Goal: Use online tool/utility: Utilize a website feature to perform a specific function

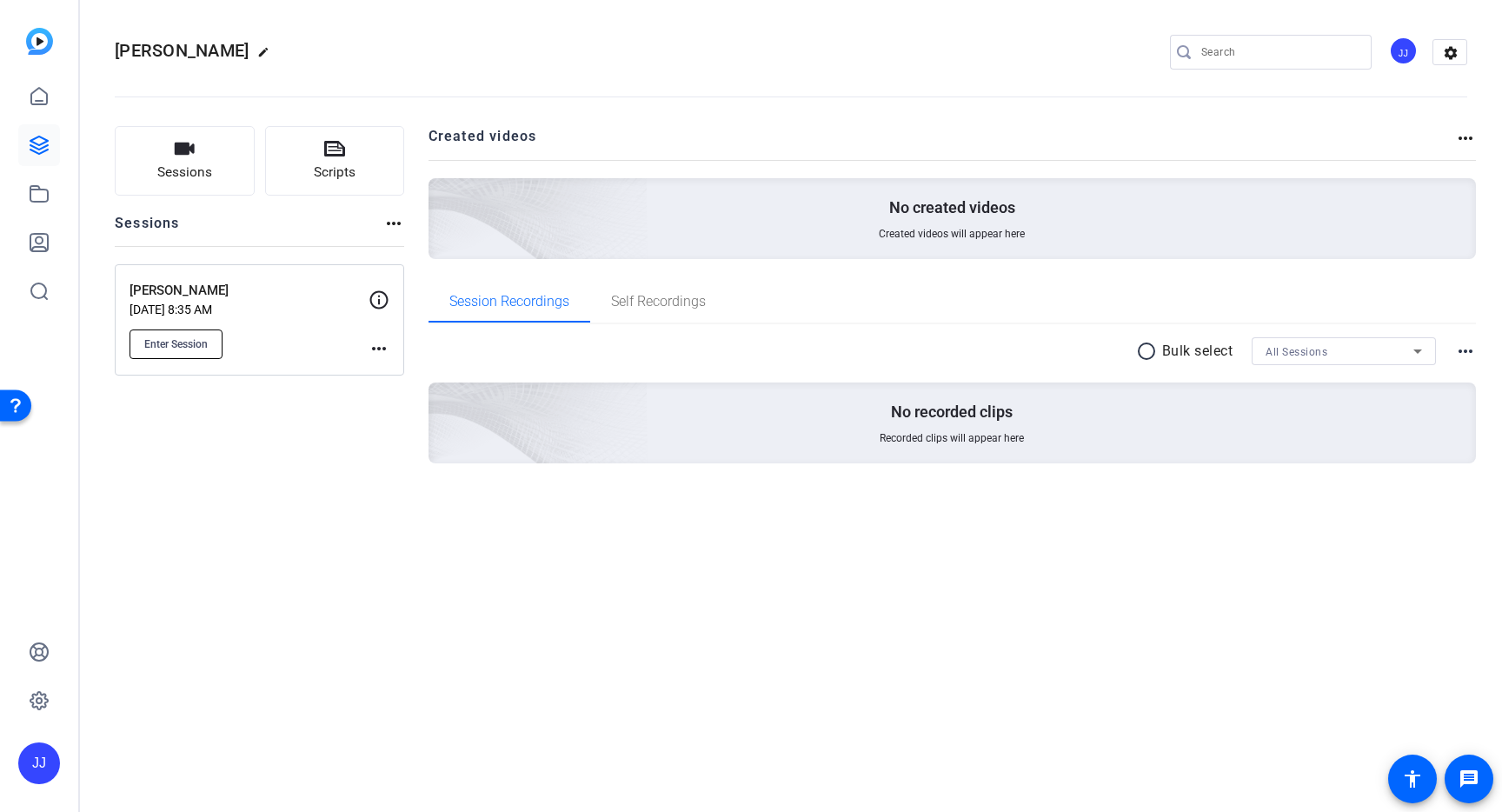
click at [178, 342] on span "Enter Session" at bounding box center [176, 343] width 64 height 14
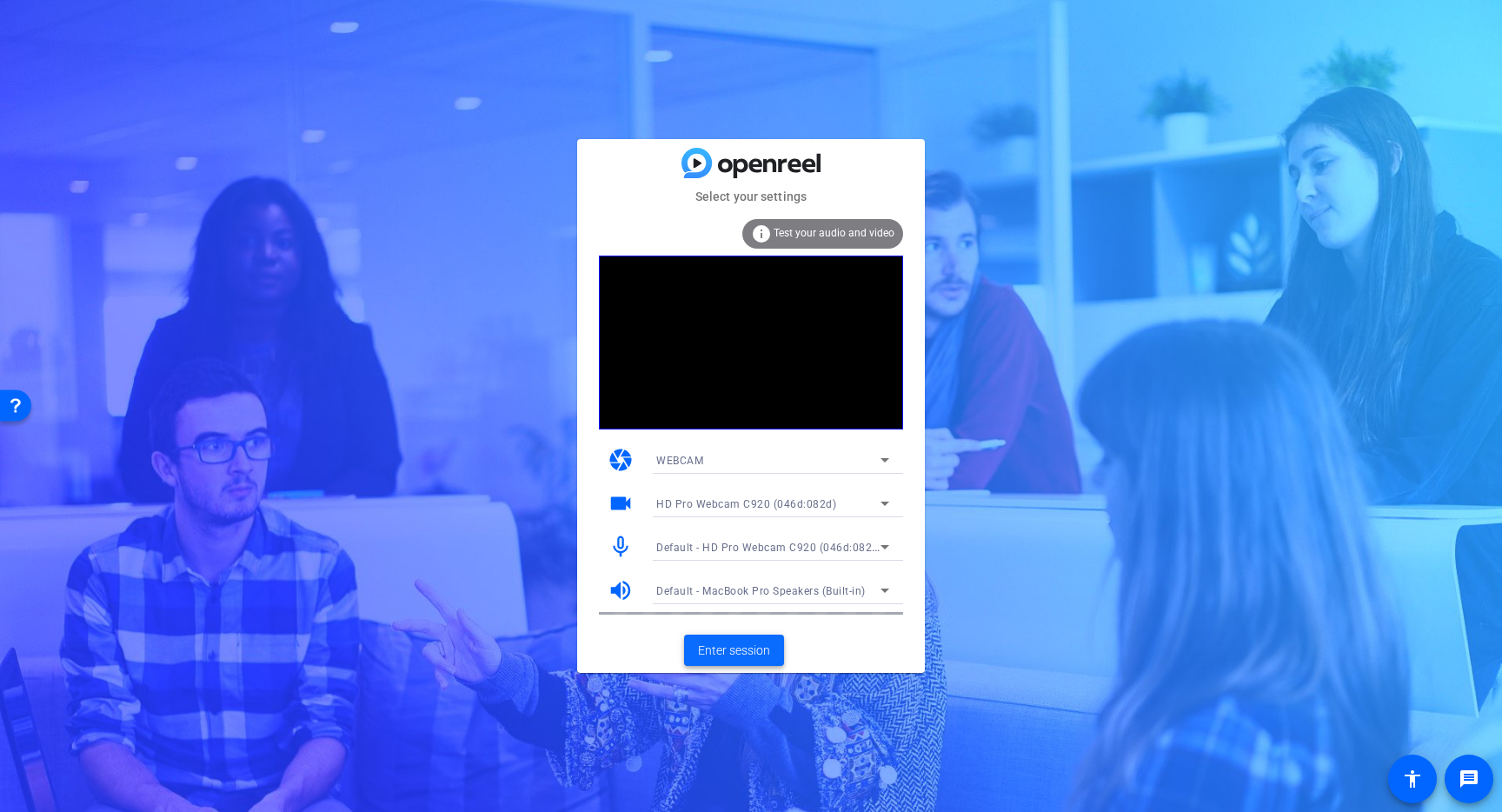
click at [725, 649] on span "Enter session" at bounding box center [733, 650] width 72 height 18
